Goal: Task Accomplishment & Management: Use online tool/utility

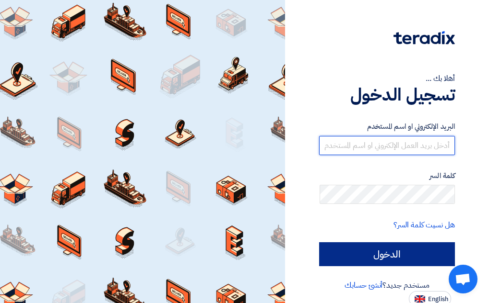
type input "[PERSON_NAME][EMAIL_ADDRESS][DOMAIN_NAME]"
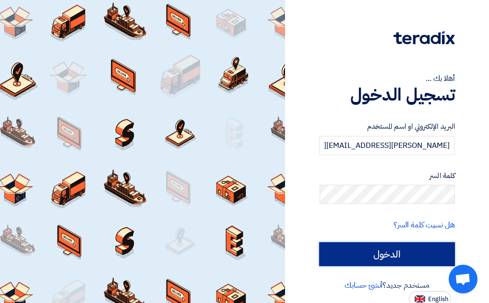
click at [392, 258] on input "الدخول" at bounding box center [387, 255] width 136 height 24
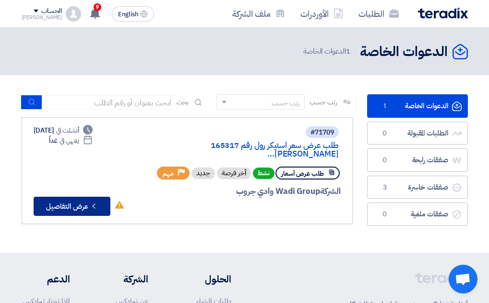
click at [71, 197] on button "Check details عرض التفاصيل" at bounding box center [72, 206] width 77 height 19
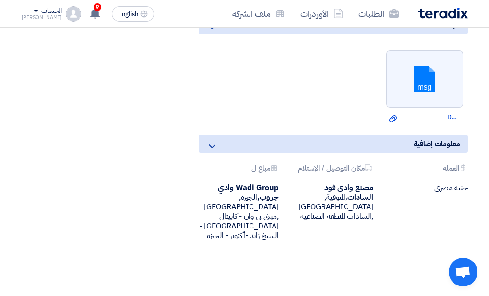
scroll to position [240, 0]
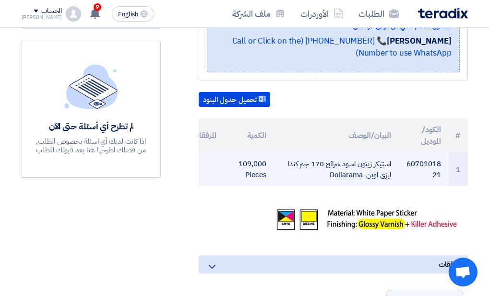
drag, startPoint x: 432, startPoint y: 175, endPoint x: 407, endPoint y: 163, distance: 28.1
click at [407, 163] on td "6070101821" at bounding box center [423, 169] width 50 height 33
click at [413, 174] on td "6070101821" at bounding box center [423, 169] width 50 height 33
click at [417, 177] on td "6070101821" at bounding box center [423, 169] width 50 height 33
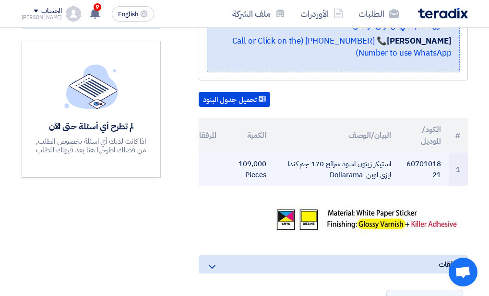
click at [424, 174] on td "6070101821" at bounding box center [423, 169] width 50 height 33
click at [401, 165] on td "6070101821" at bounding box center [423, 169] width 50 height 33
drag, startPoint x: 425, startPoint y: 157, endPoint x: 424, endPoint y: 164, distance: 7.7
click at [424, 164] on td "6070101821" at bounding box center [423, 169] width 50 height 33
drag, startPoint x: 423, startPoint y: 159, endPoint x: 435, endPoint y: 179, distance: 23.4
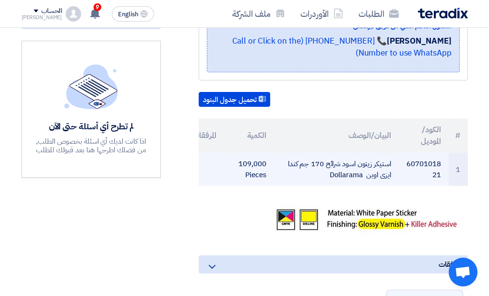
click at [435, 179] on td "6070101821" at bounding box center [423, 169] width 50 height 33
click at [430, 178] on td "6070101821" at bounding box center [423, 169] width 50 height 33
drag, startPoint x: 435, startPoint y: 179, endPoint x: 403, endPoint y: 161, distance: 36.5
click at [403, 161] on td "6070101821" at bounding box center [423, 169] width 50 height 33
click at [428, 180] on td "6070101821" at bounding box center [423, 169] width 50 height 33
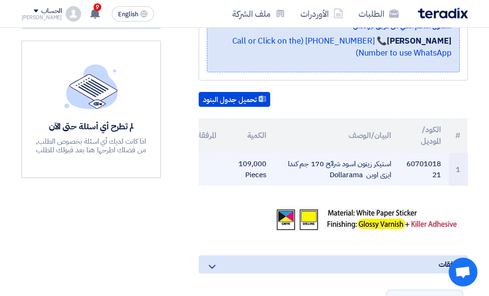
click at [421, 174] on td "6070101821" at bounding box center [423, 169] width 50 height 33
drag, startPoint x: 413, startPoint y: 161, endPoint x: 444, endPoint y: 182, distance: 38.0
click at [444, 182] on td "6070101821" at bounding box center [423, 169] width 50 height 33
click at [441, 165] on td "6070101821" at bounding box center [423, 169] width 50 height 33
drag, startPoint x: 438, startPoint y: 164, endPoint x: 407, endPoint y: 159, distance: 32.0
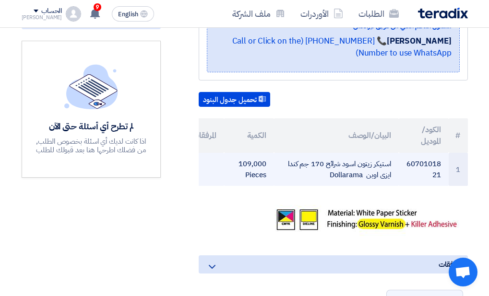
click at [407, 159] on td "6070101821" at bounding box center [423, 169] width 50 height 33
click at [403, 163] on td "6070101821" at bounding box center [423, 169] width 50 height 33
click at [406, 163] on td "6070101821" at bounding box center [423, 169] width 50 height 33
drag, startPoint x: 406, startPoint y: 163, endPoint x: 419, endPoint y: 164, distance: 13.0
click at [419, 164] on td "6070101821" at bounding box center [423, 169] width 50 height 33
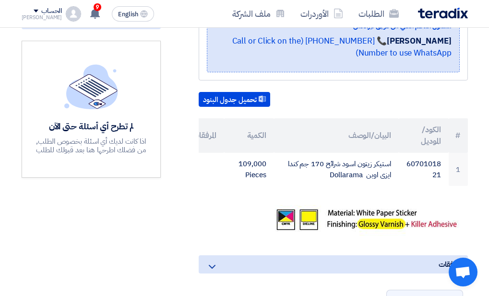
copy td "6070101821"
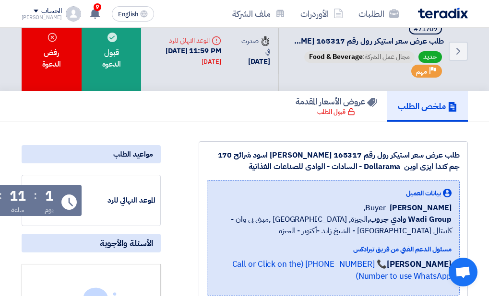
scroll to position [16, -34]
